Goal: Information Seeking & Learning: Learn about a topic

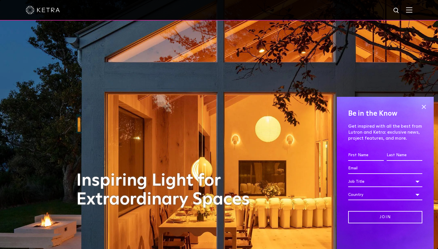
click at [410, 11] on img at bounding box center [409, 9] width 6 height 5
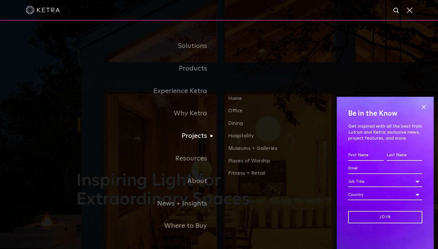
click at [194, 134] on link "Projects" at bounding box center [147, 136] width 143 height 23
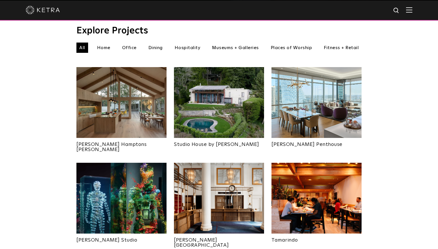
scroll to position [195, 0]
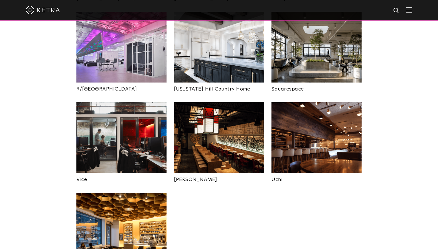
scroll to position [1084, 0]
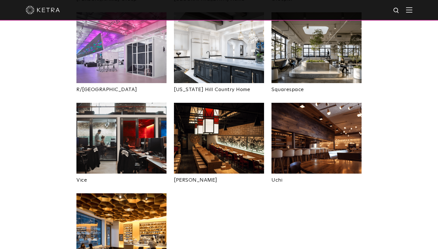
click at [227, 103] on img at bounding box center [219, 138] width 90 height 71
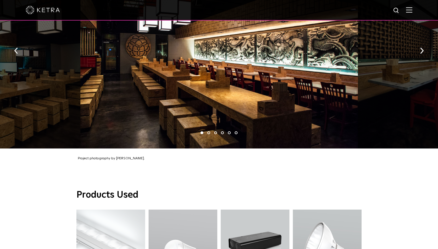
scroll to position [297, 0]
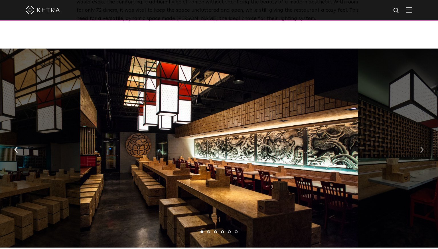
click at [421, 147] on img "button" at bounding box center [422, 150] width 4 height 6
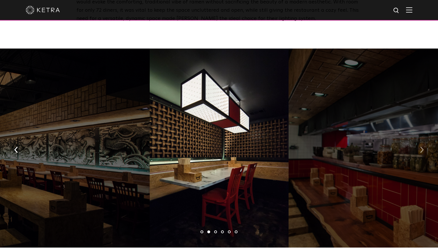
click at [421, 147] on img "button" at bounding box center [422, 150] width 4 height 6
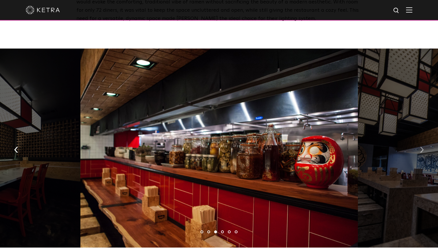
click at [421, 147] on img "button" at bounding box center [422, 150] width 4 height 6
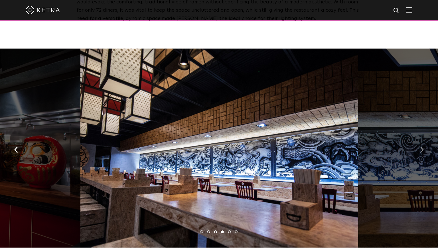
click at [421, 147] on img "button" at bounding box center [422, 150] width 4 height 6
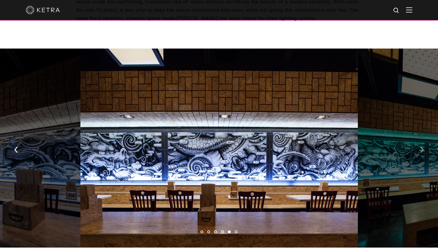
click at [421, 147] on img "button" at bounding box center [422, 150] width 4 height 6
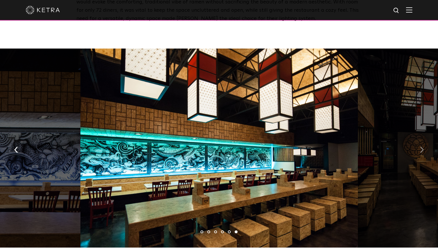
click at [421, 147] on img "button" at bounding box center [422, 150] width 4 height 6
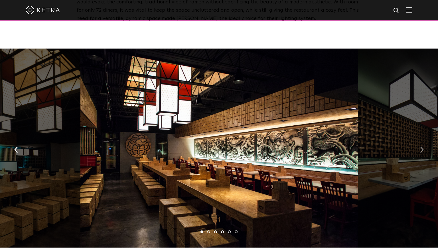
click at [421, 147] on img "button" at bounding box center [422, 150] width 4 height 6
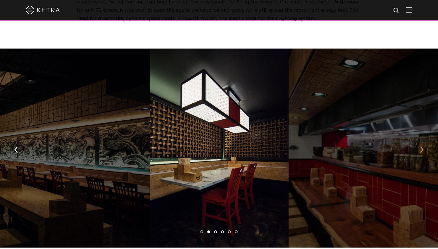
click at [421, 147] on img "button" at bounding box center [422, 150] width 4 height 6
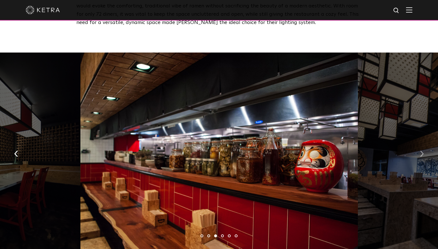
scroll to position [0, 0]
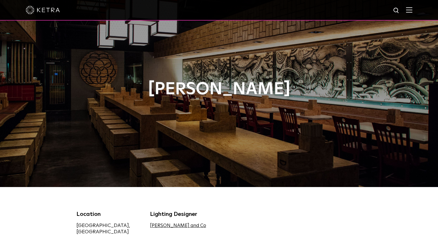
click at [407, 13] on span at bounding box center [409, 10] width 6 height 6
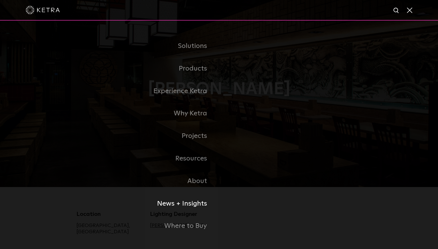
click at [202, 201] on link "News + Insights" at bounding box center [147, 203] width 143 height 23
